Goal: Navigation & Orientation: Find specific page/section

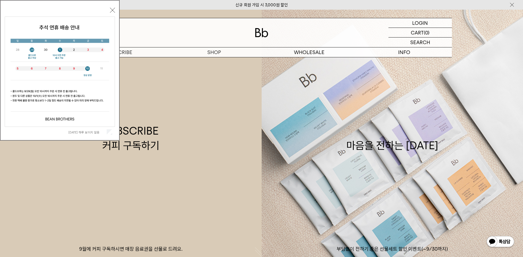
click at [111, 10] on button "닫기" at bounding box center [112, 10] width 5 height 5
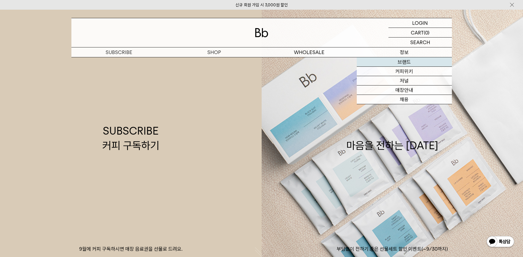
click at [406, 63] on link "브랜드" at bounding box center [404, 61] width 95 height 9
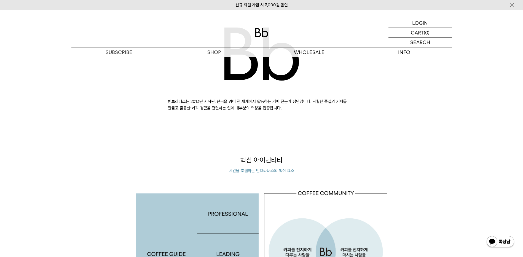
scroll to position [496, 0]
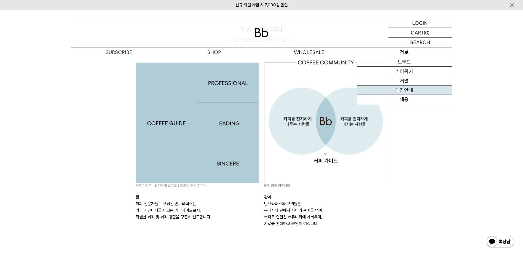
click at [409, 90] on link "매장안내" at bounding box center [404, 89] width 95 height 9
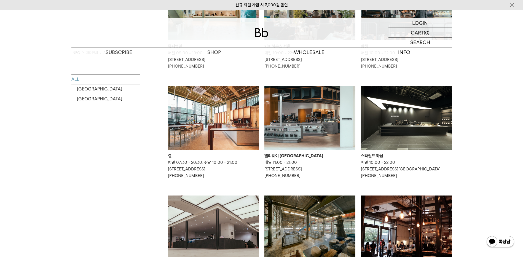
scroll to position [55, 0]
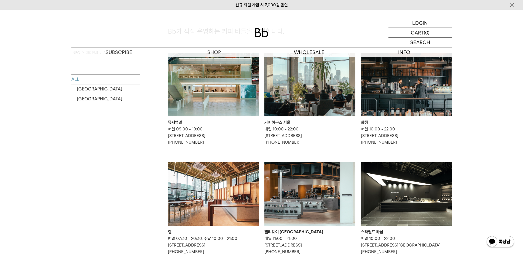
click at [487, 98] on div "INFO 매장안내 All ALL [GEOGRAPHIC_DATA] [GEOGRAPHIC_DATA] Bb가 직접 운영하는 커피 바들을 소개합니다." at bounding box center [261, 249] width 523 height 495
